Goal: Navigation & Orientation: Understand site structure

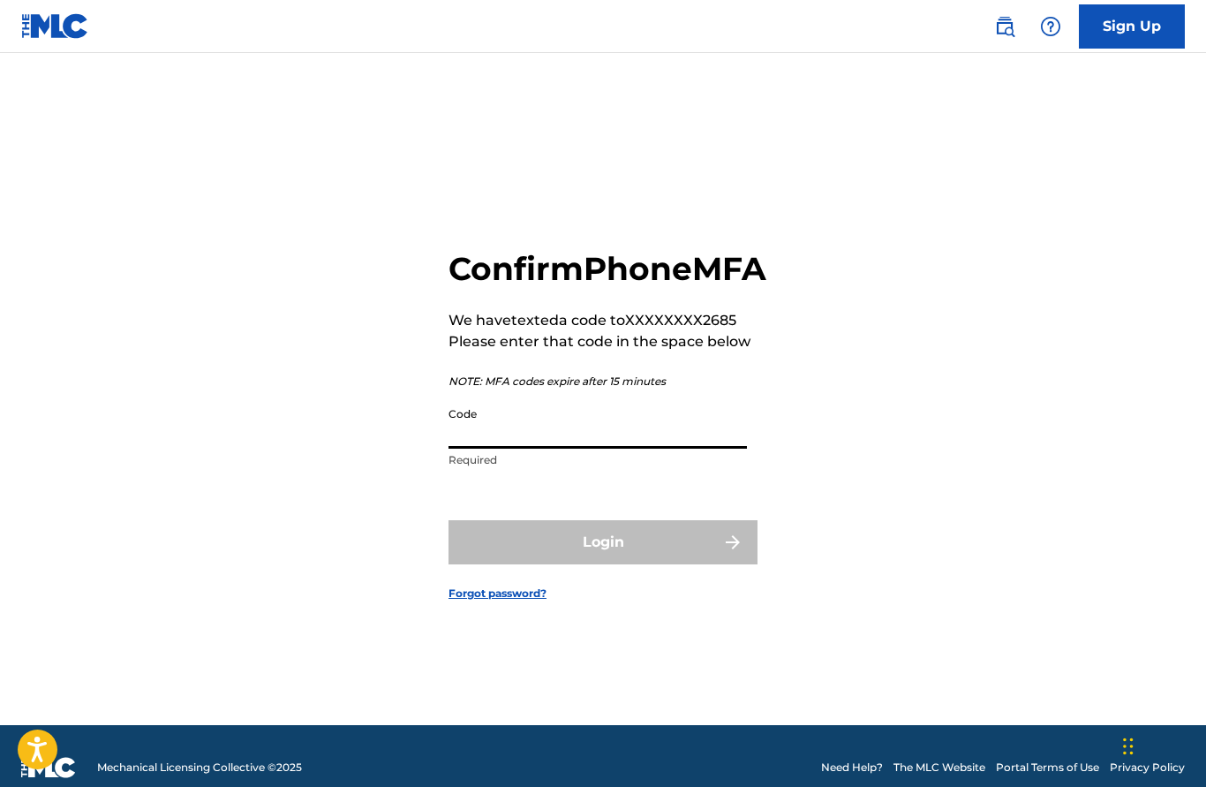
click at [538, 449] on input "Code" at bounding box center [598, 423] width 298 height 50
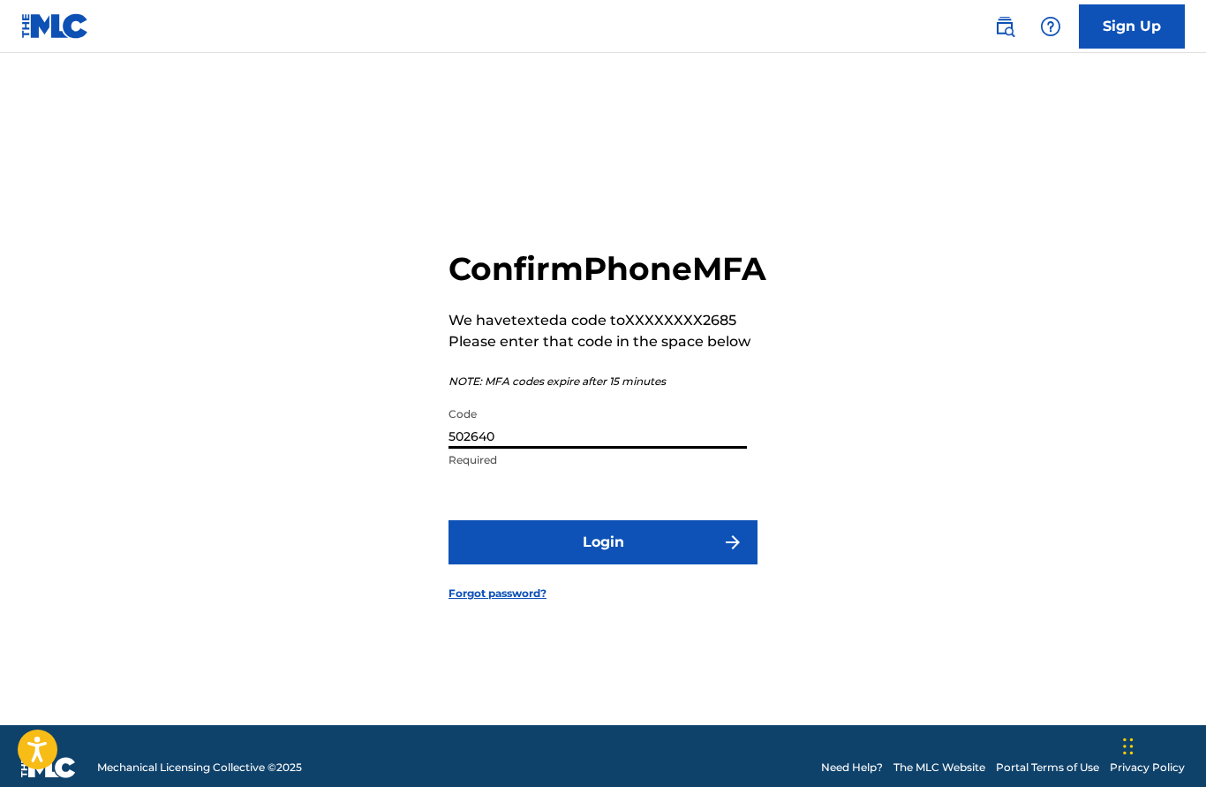
type input "502640"
click at [633, 551] on button "Login" at bounding box center [603, 542] width 309 height 44
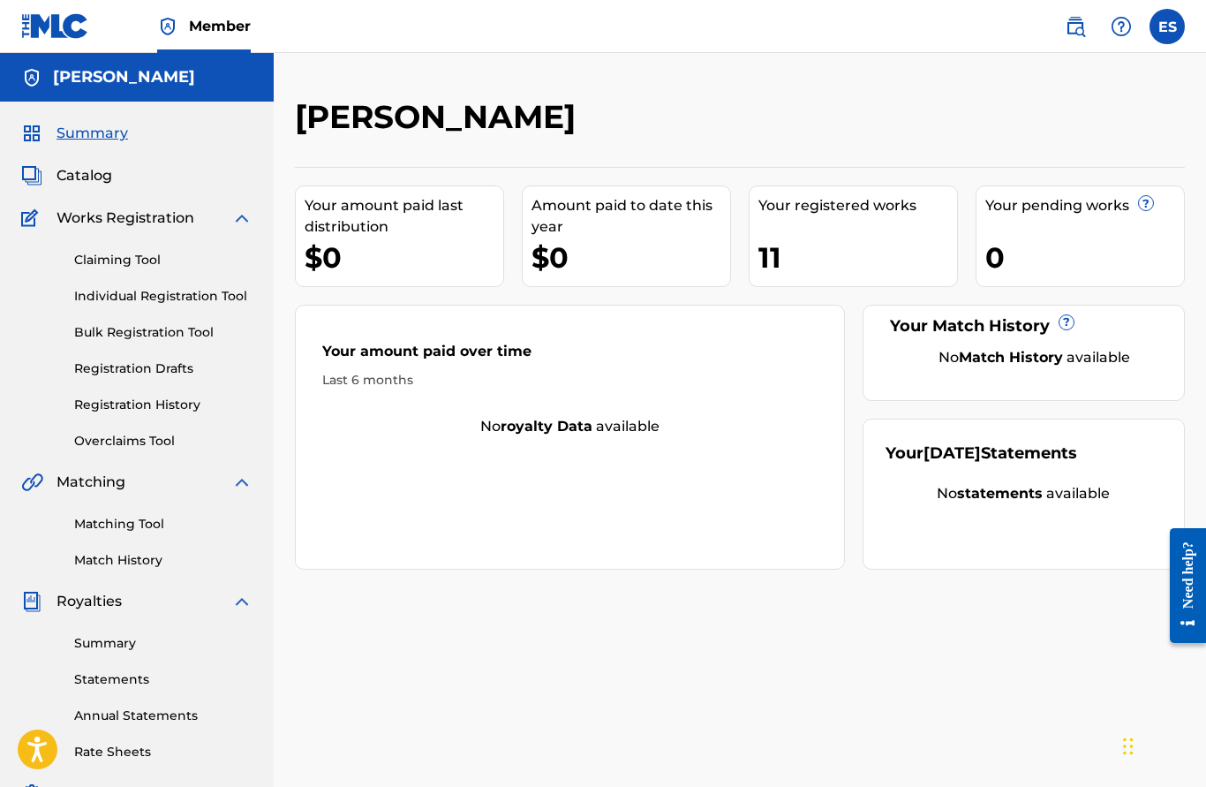
click at [777, 255] on div "11" at bounding box center [858, 258] width 199 height 40
click at [97, 174] on span "Catalog" at bounding box center [85, 175] width 56 height 21
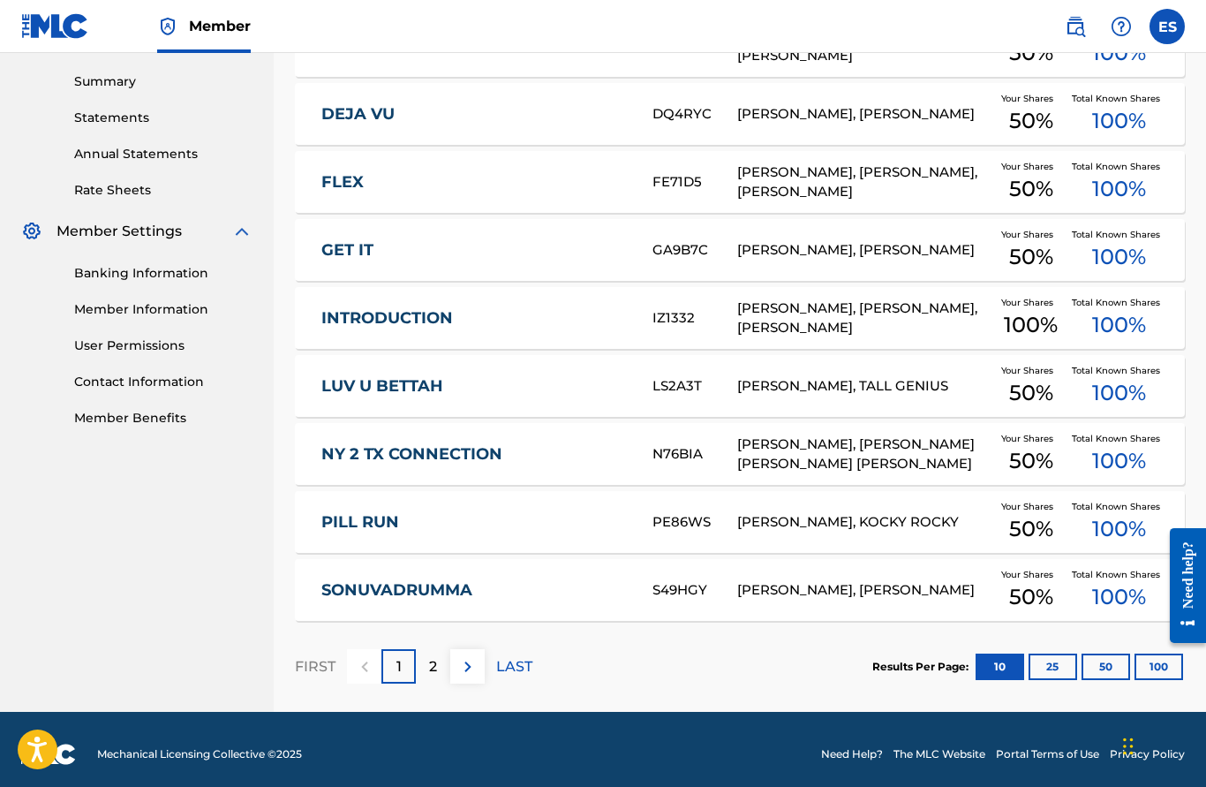
scroll to position [561, 0]
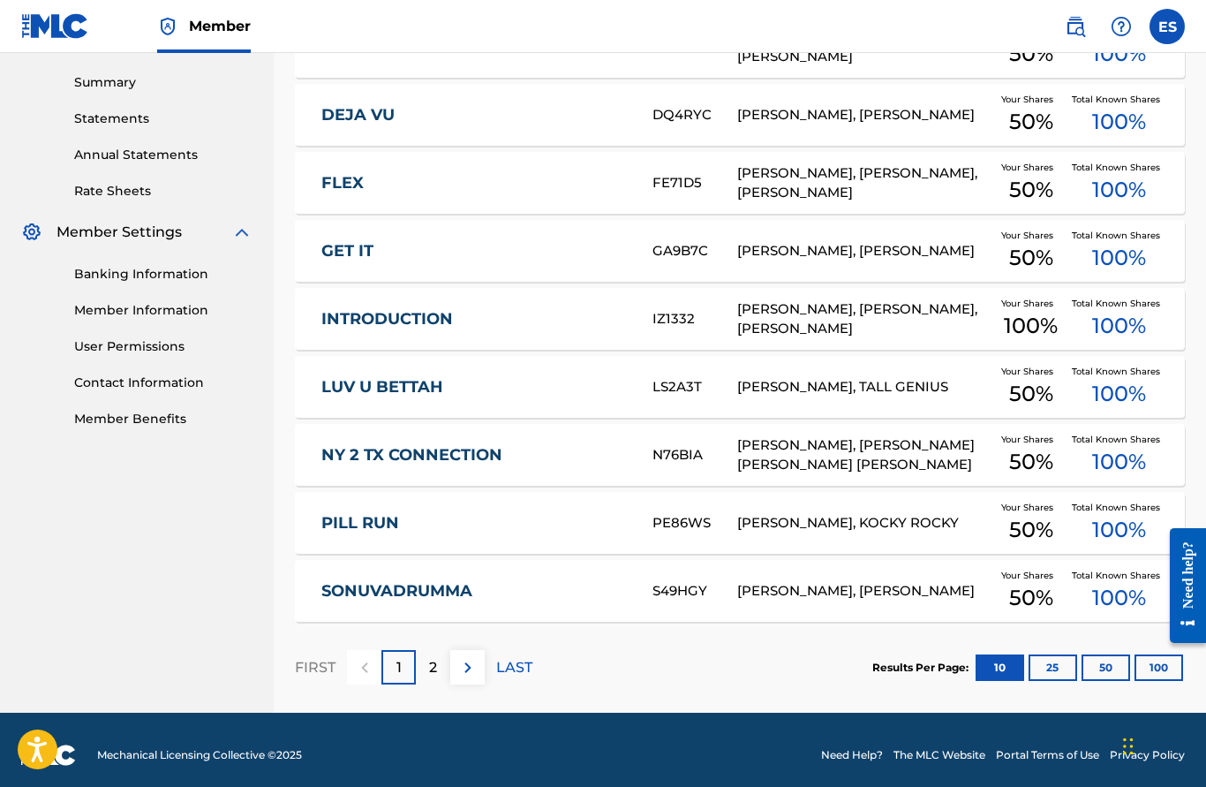
click at [427, 659] on div "2" at bounding box center [433, 667] width 34 height 34
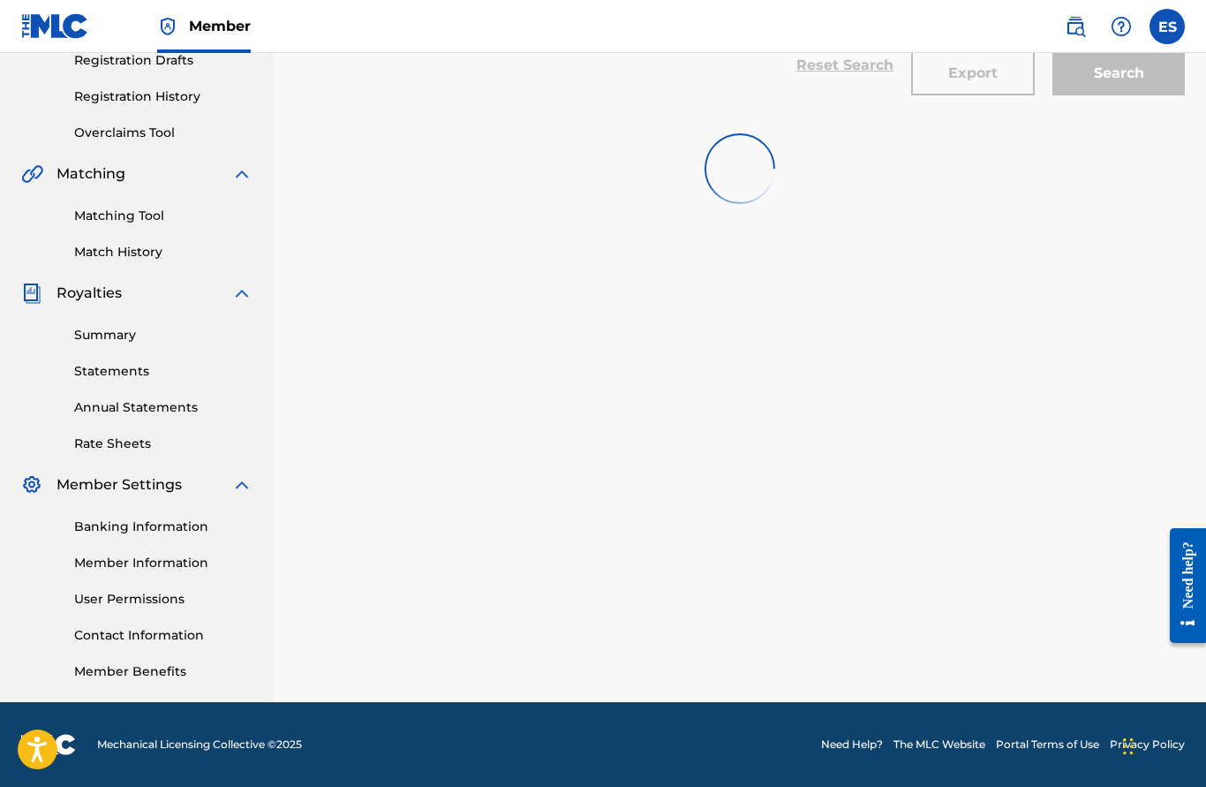
scroll to position [308, 0]
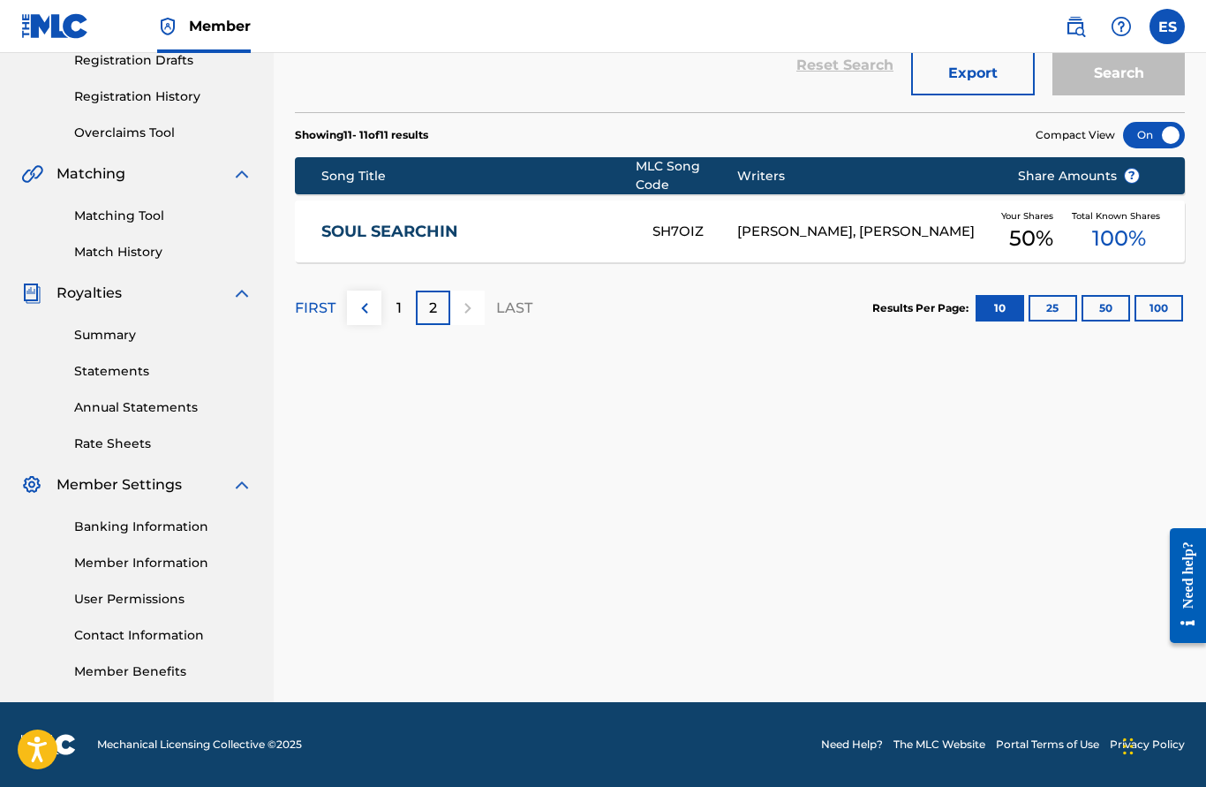
click at [388, 296] on div "1" at bounding box center [398, 308] width 34 height 34
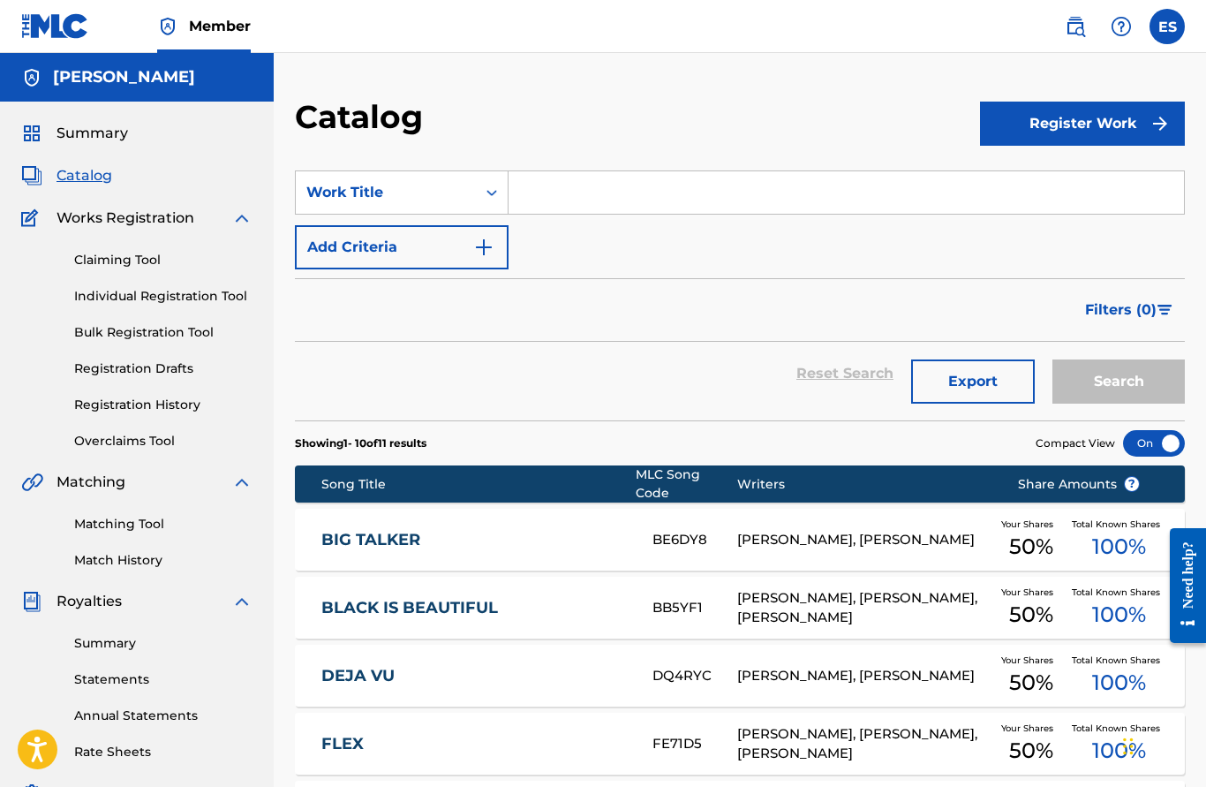
scroll to position [0, 0]
click at [117, 218] on span "Works Registration" at bounding box center [126, 218] width 138 height 21
click at [113, 256] on link "Claiming Tool" at bounding box center [163, 260] width 178 height 19
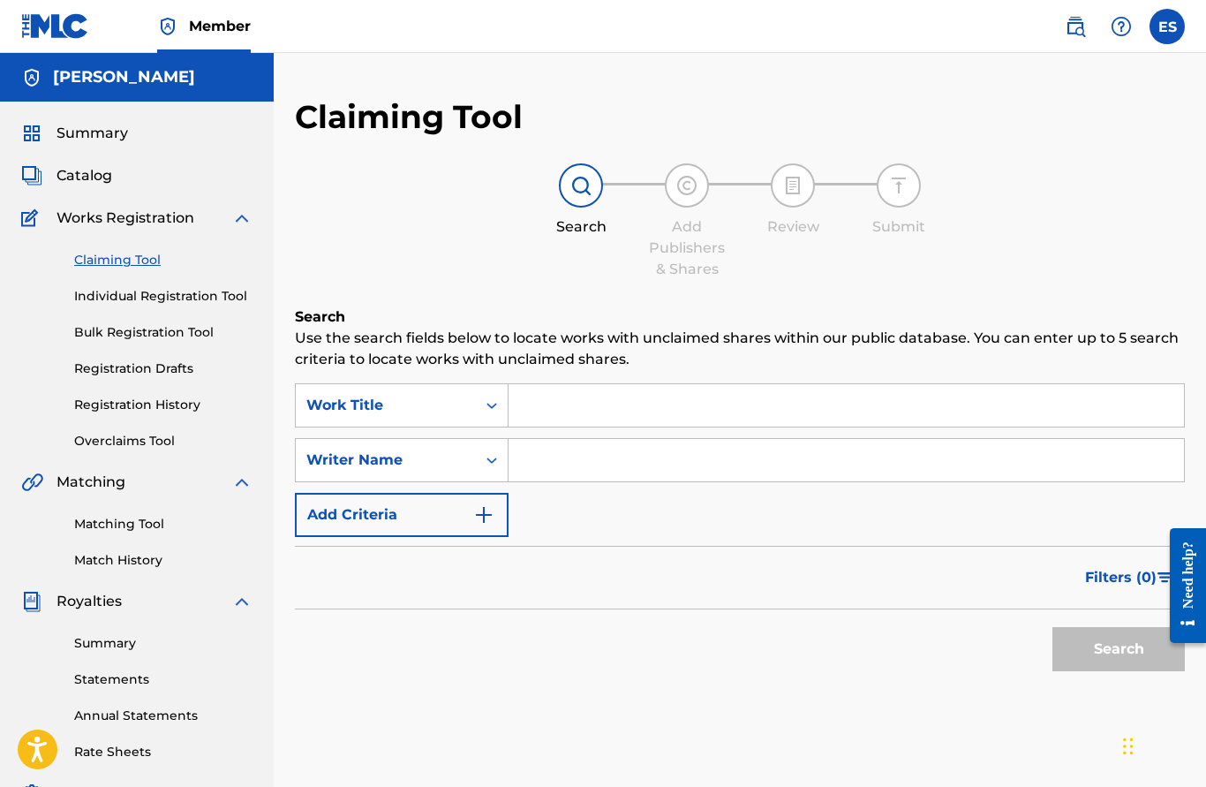
click at [114, 299] on link "Individual Registration Tool" at bounding box center [163, 296] width 178 height 19
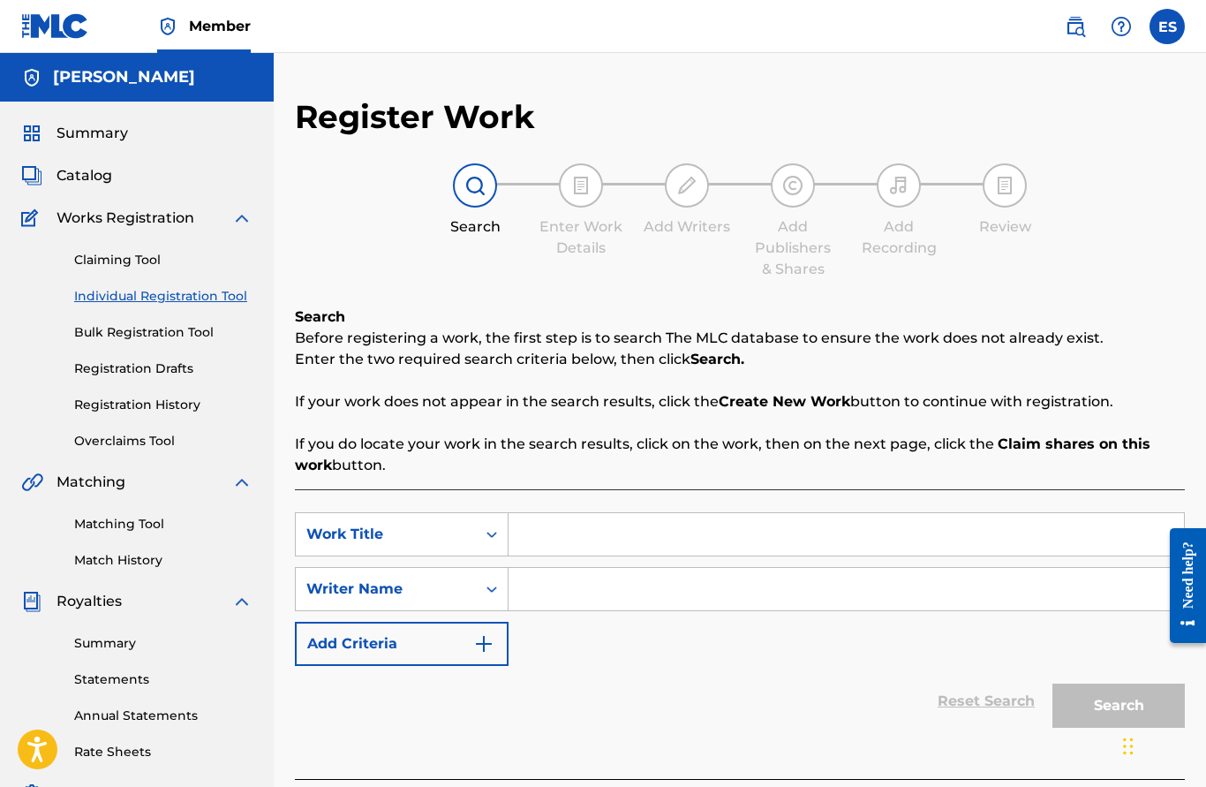
click at [114, 329] on link "Bulk Registration Tool" at bounding box center [163, 332] width 178 height 19
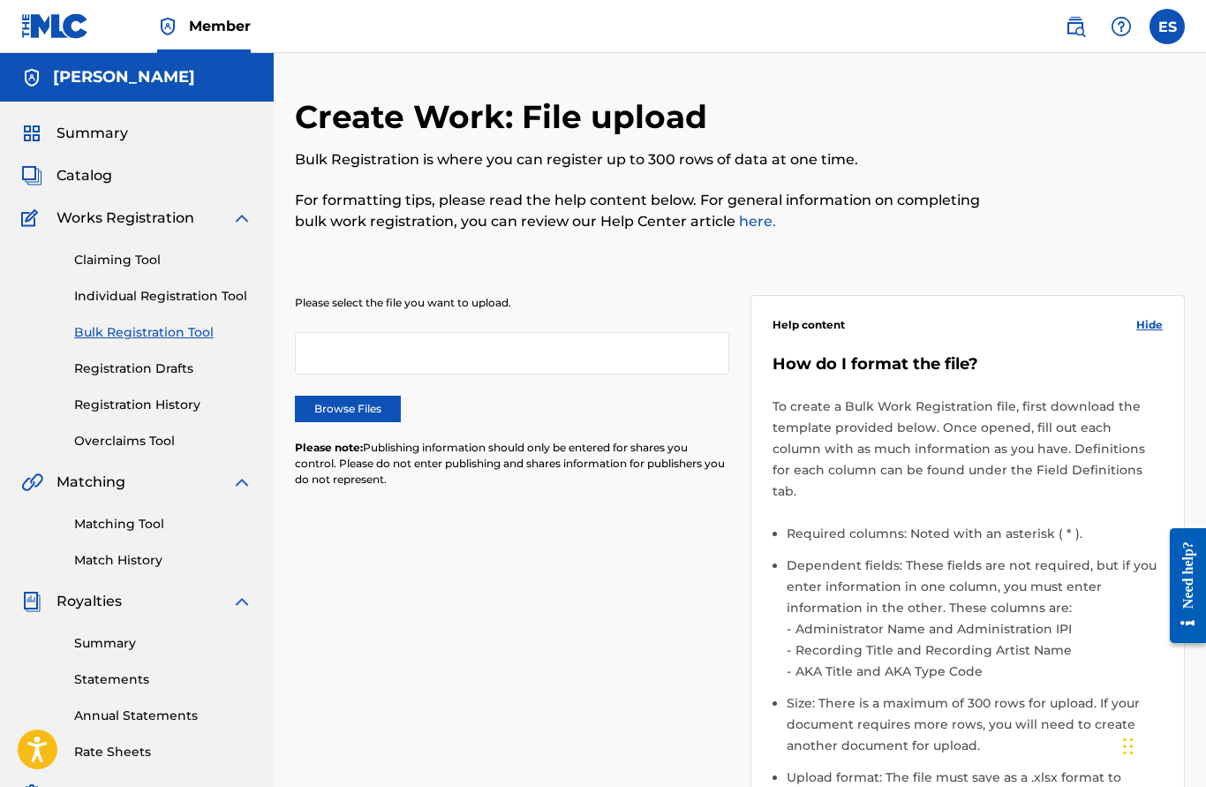
click at [110, 370] on link "Registration Drafts" at bounding box center [163, 368] width 178 height 19
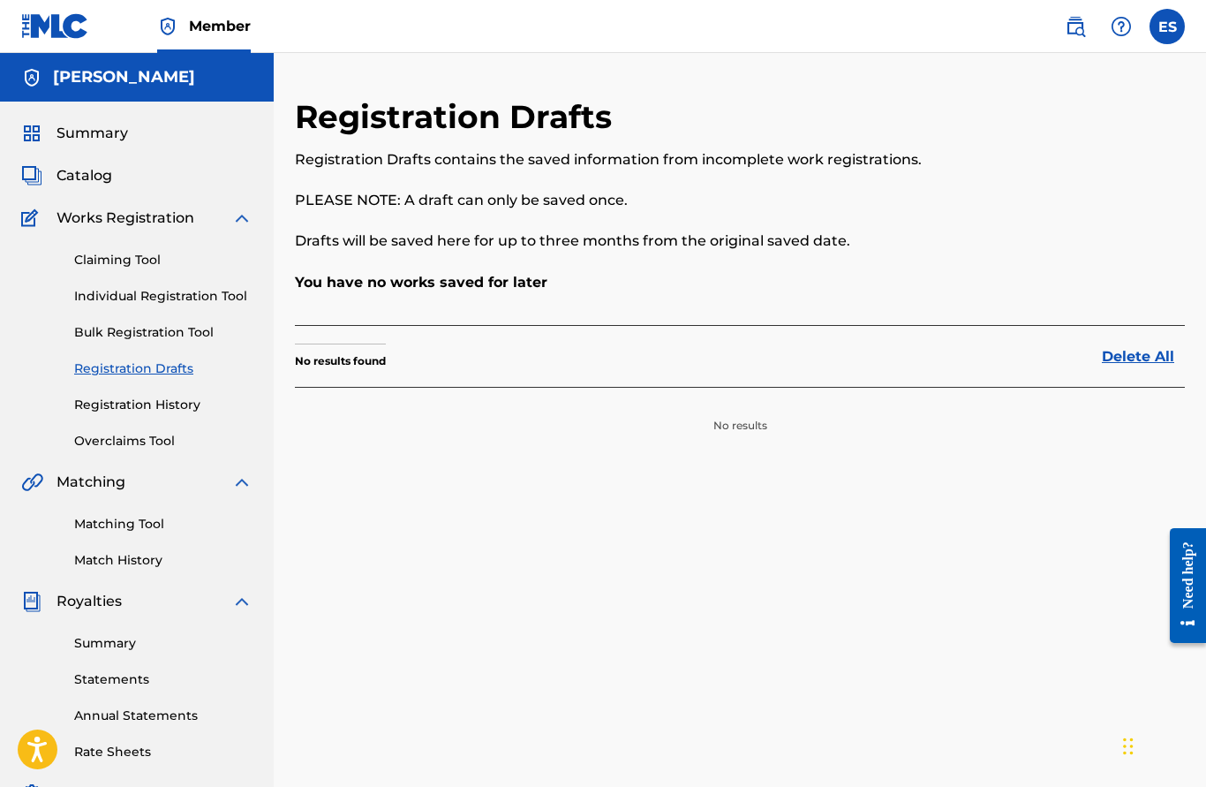
click at [112, 400] on link "Registration History" at bounding box center [163, 405] width 178 height 19
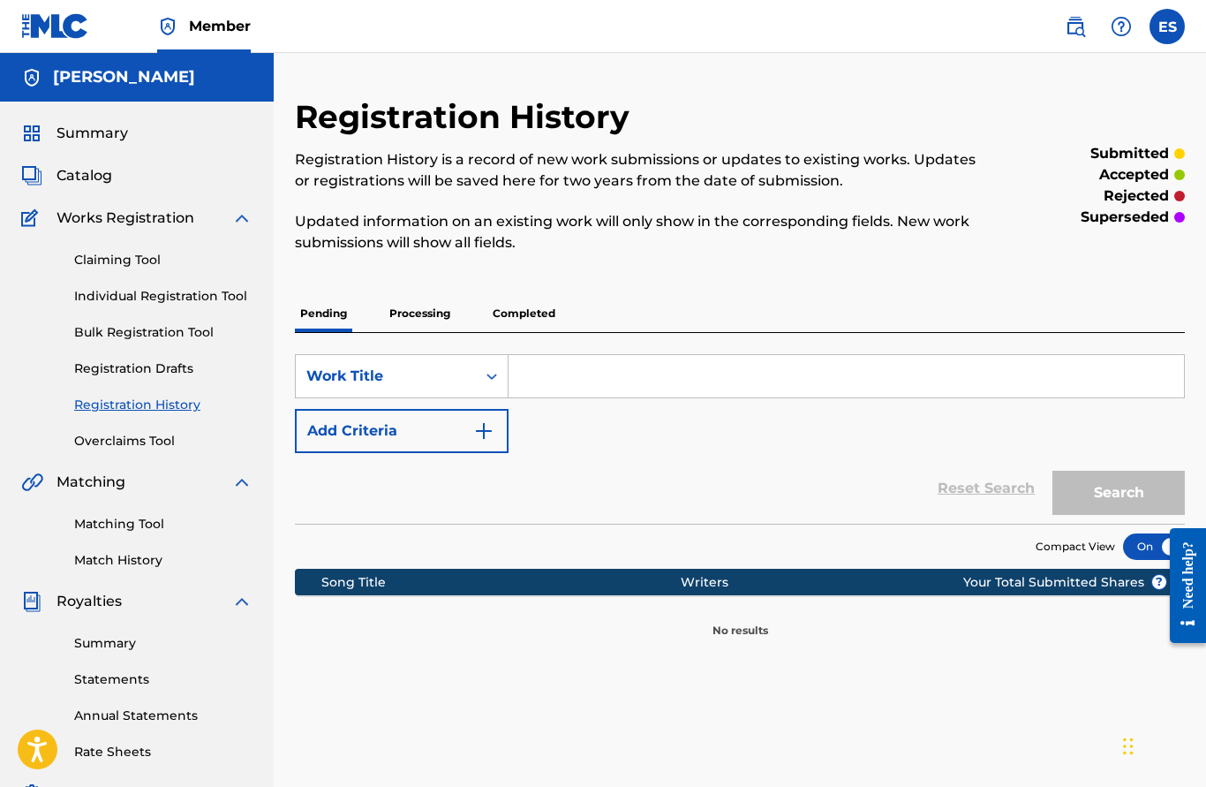
click at [112, 442] on link "Overclaims Tool" at bounding box center [163, 441] width 178 height 19
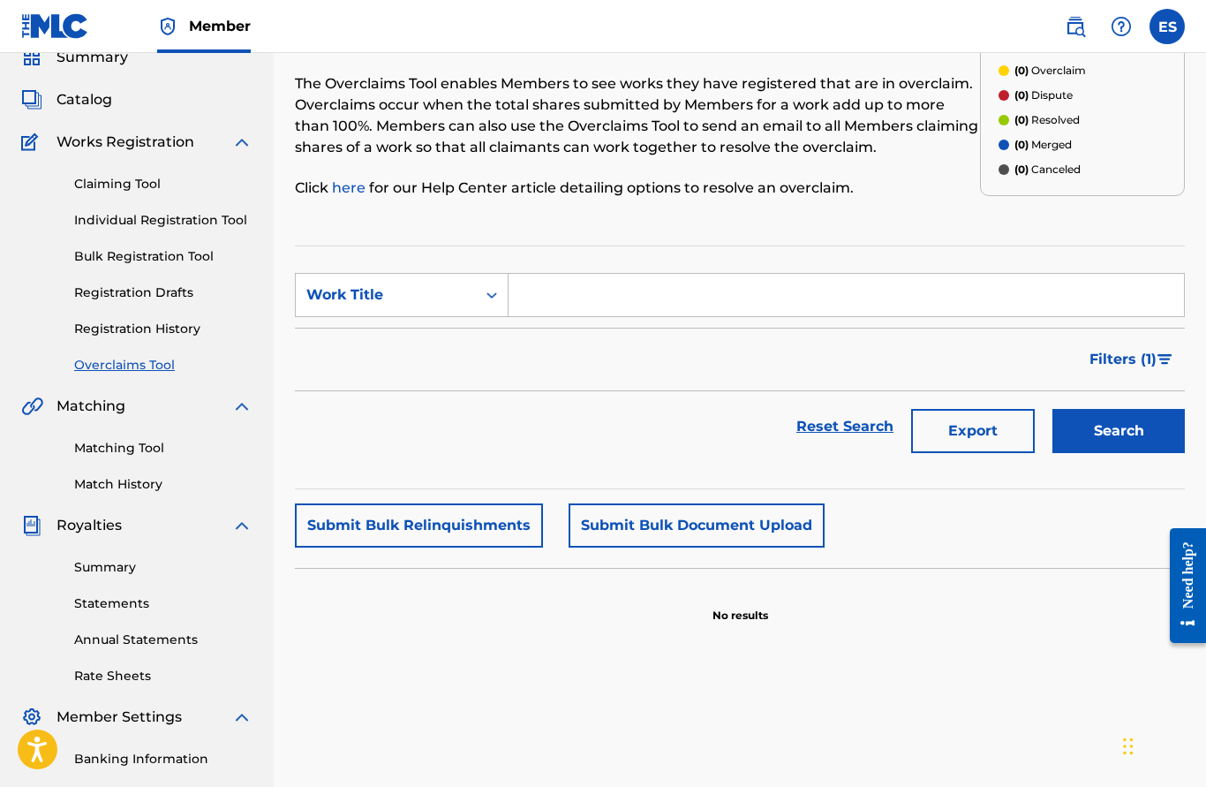
scroll to position [87, 0]
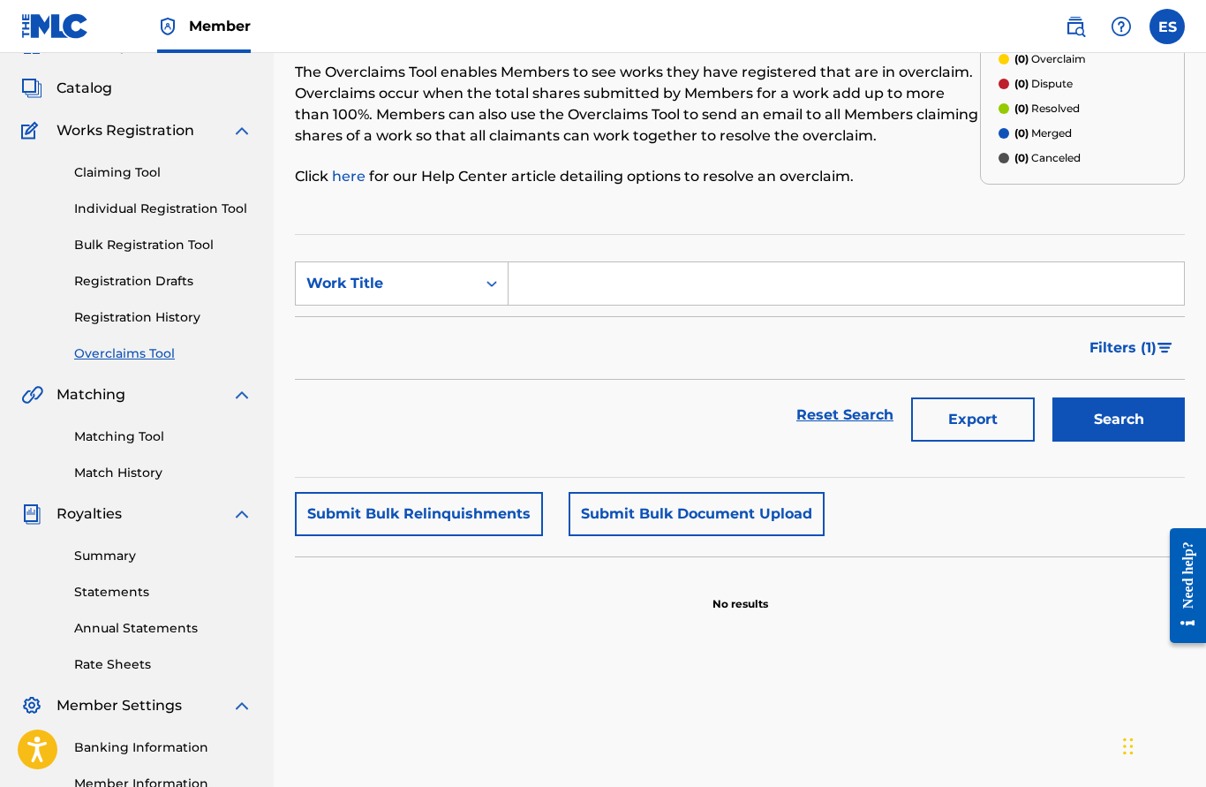
click at [110, 472] on link "Match History" at bounding box center [163, 473] width 178 height 19
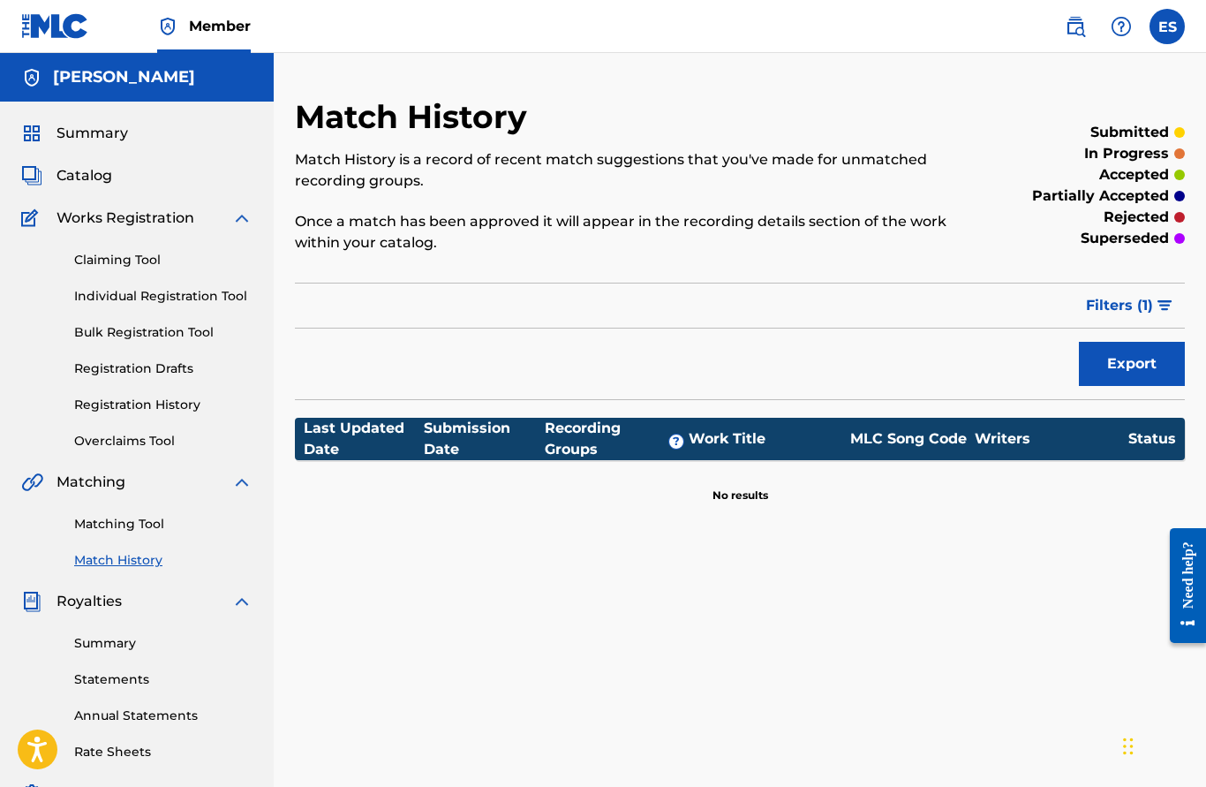
click at [107, 141] on span "Summary" at bounding box center [93, 133] width 72 height 21
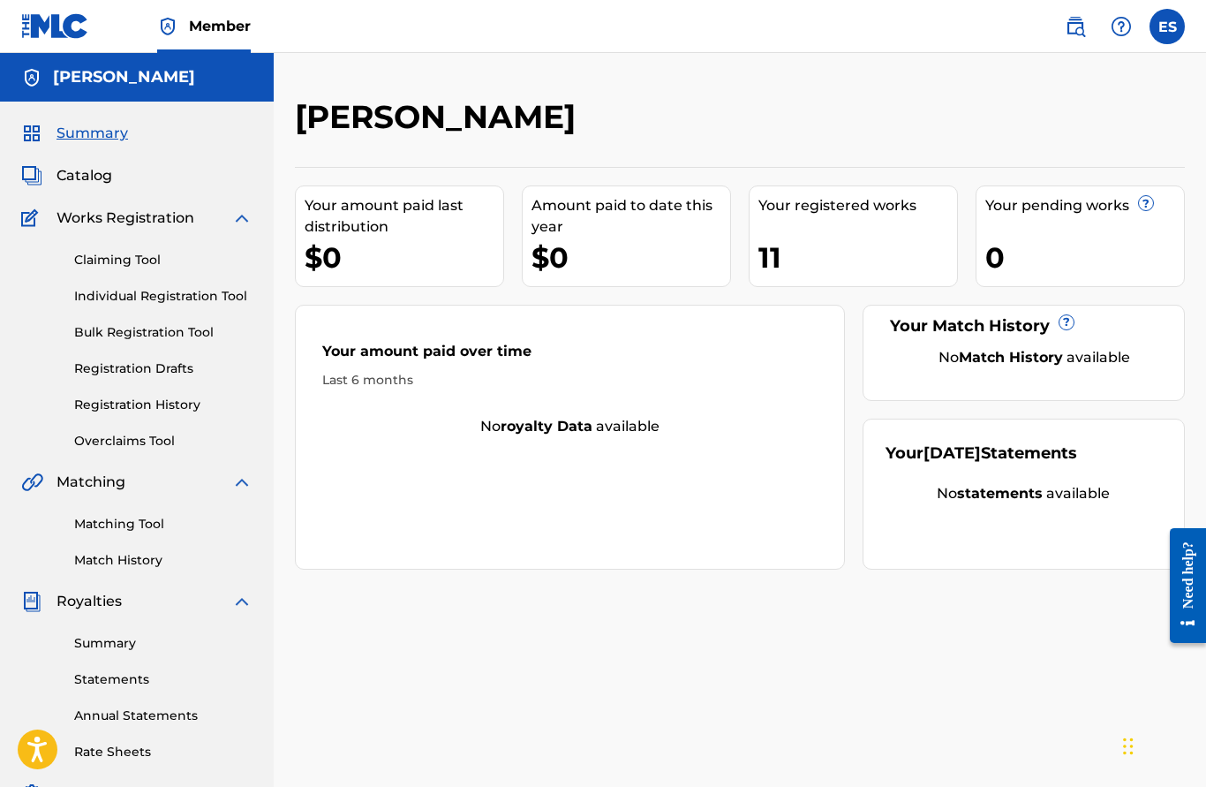
click at [102, 182] on span "Catalog" at bounding box center [85, 175] width 56 height 21
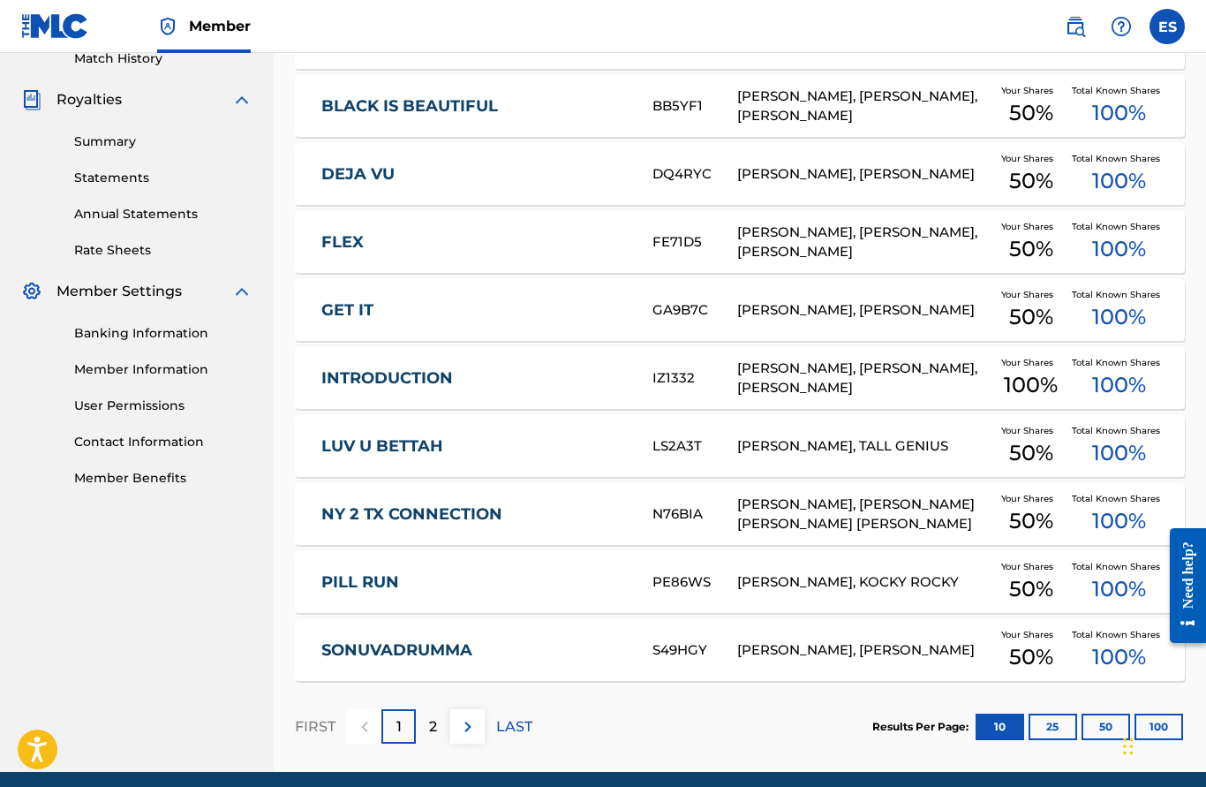
scroll to position [446, 0]
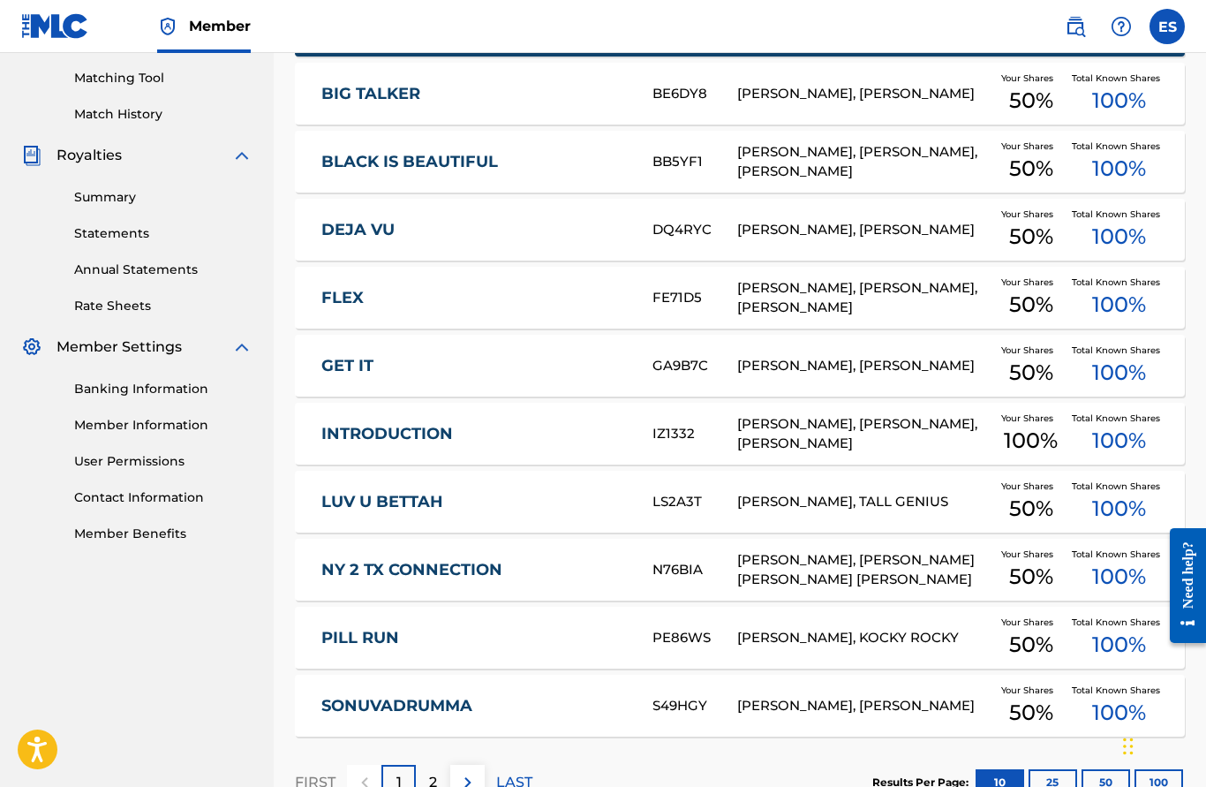
click at [142, 394] on link "Banking Information" at bounding box center [163, 389] width 178 height 19
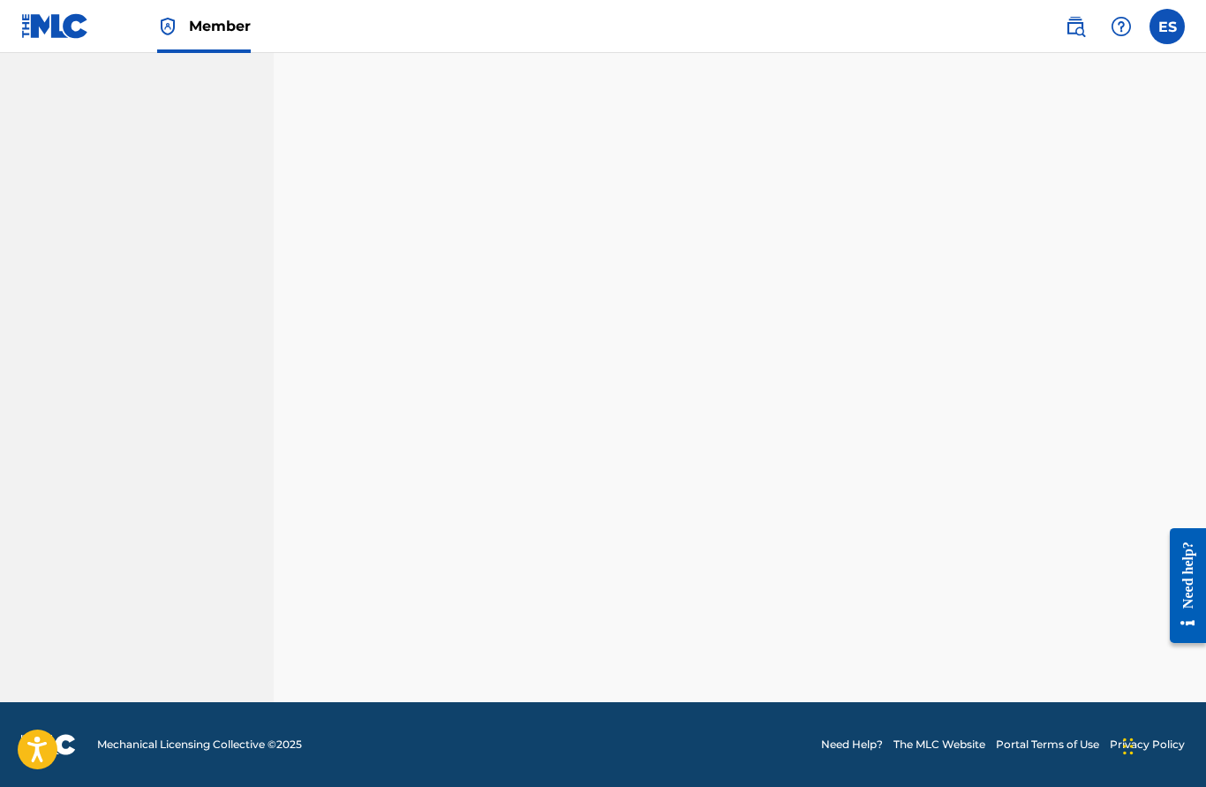
scroll to position [308, 0]
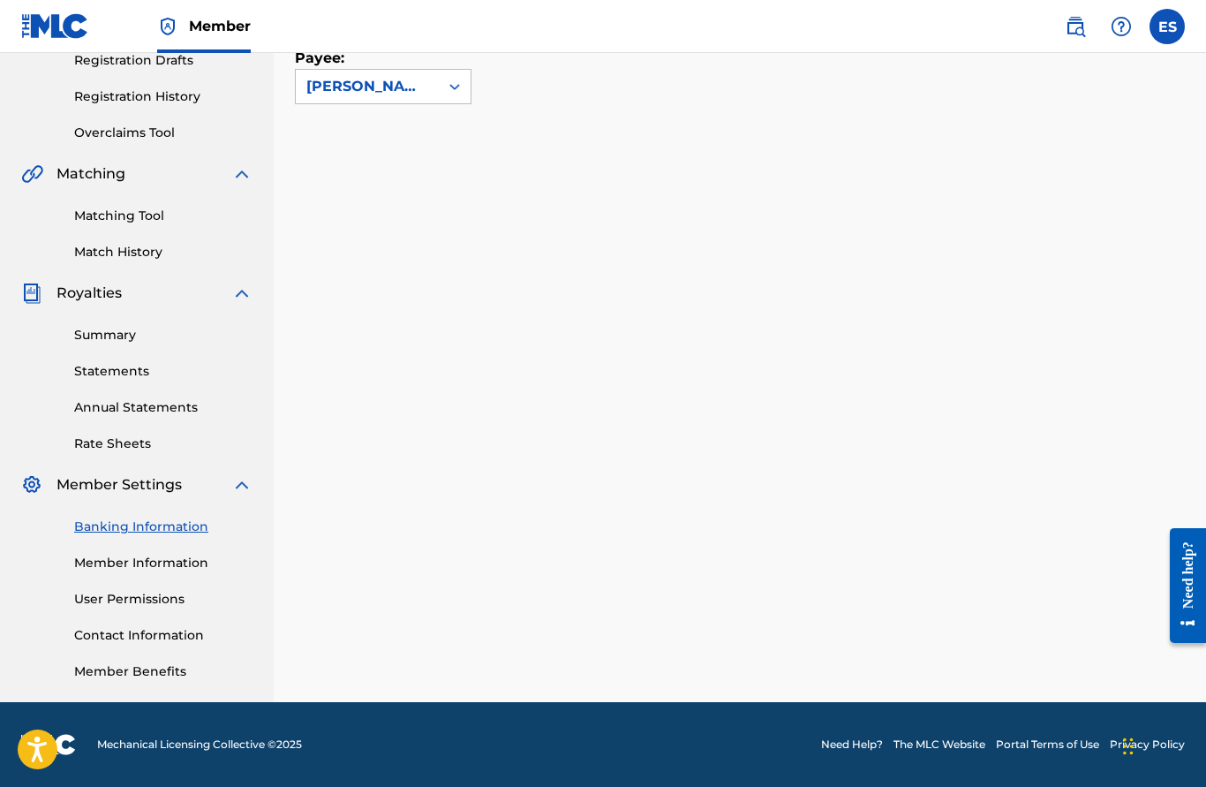
click at [146, 563] on link "Member Information" at bounding box center [163, 563] width 178 height 19
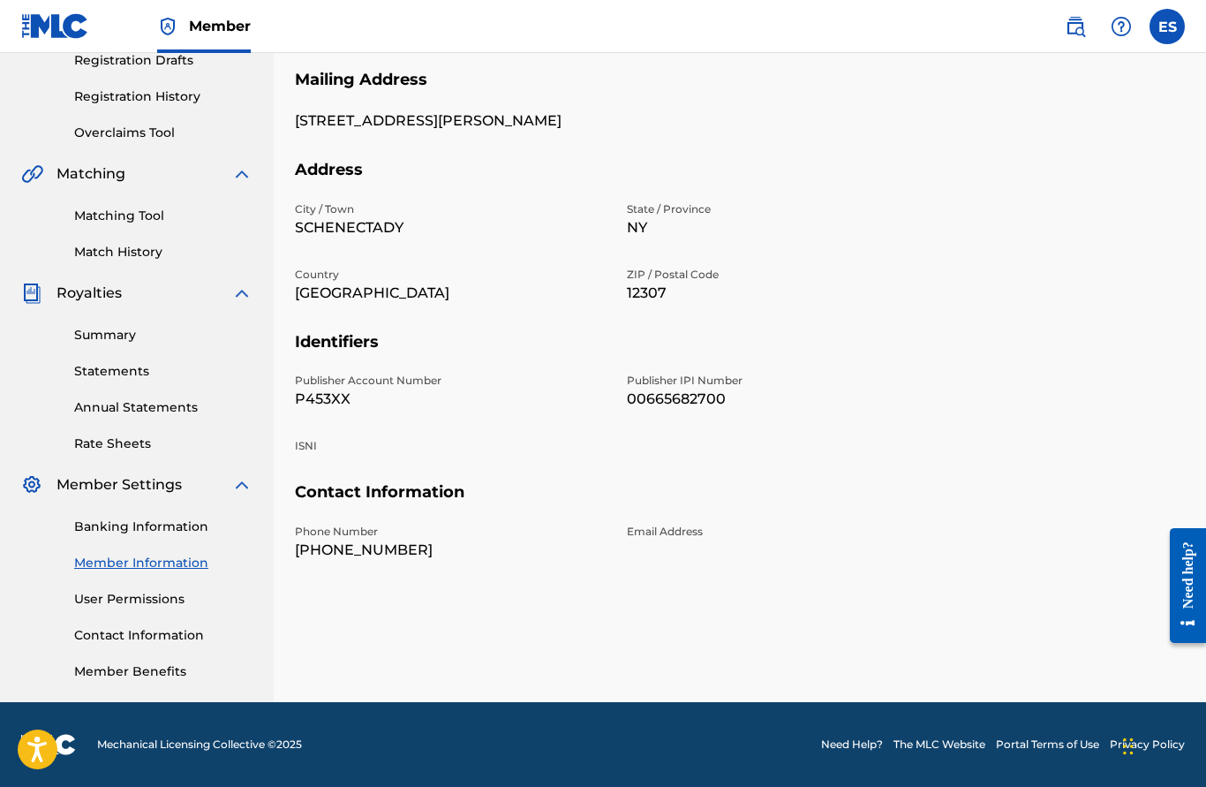
scroll to position [308, 0]
